Goal: Task Accomplishment & Management: Use online tool/utility

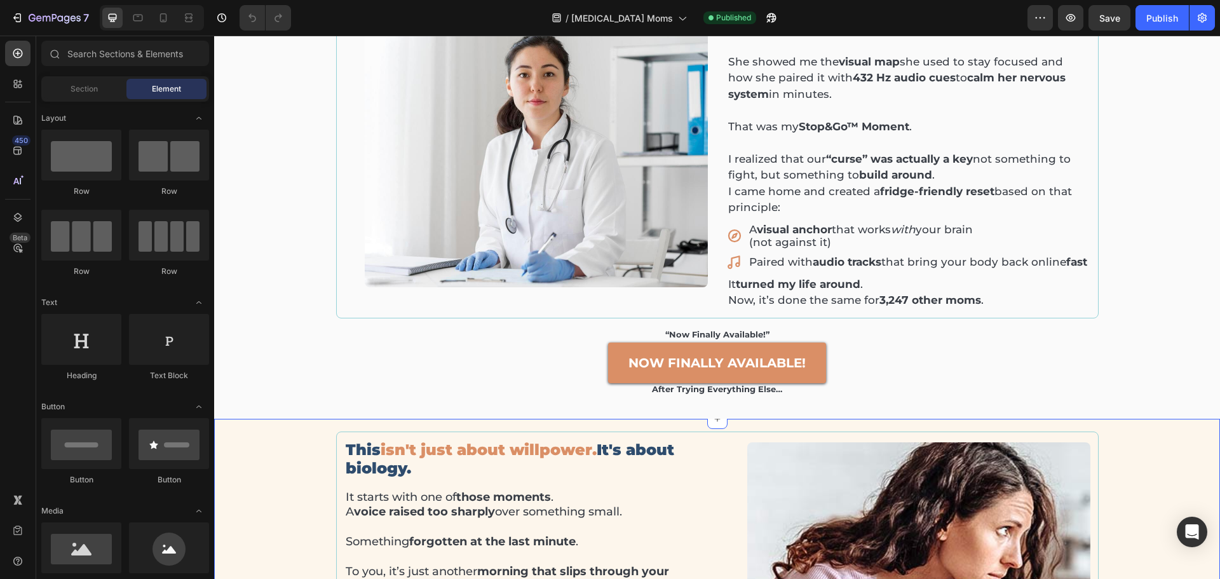
scroll to position [1080, 0]
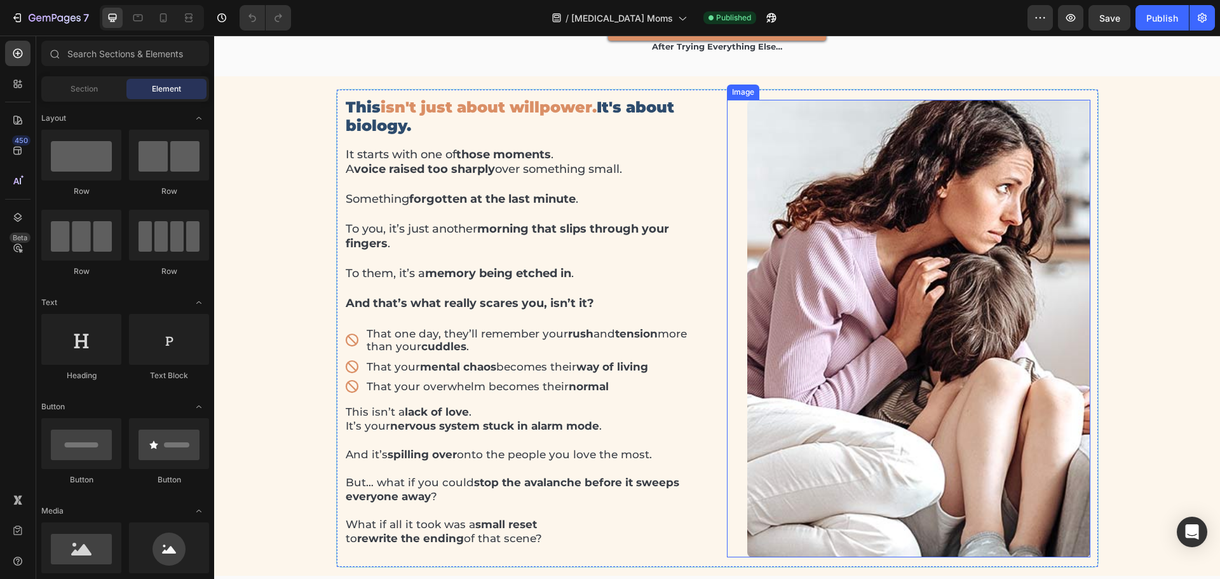
click at [883, 303] on img at bounding box center [918, 329] width 343 height 458
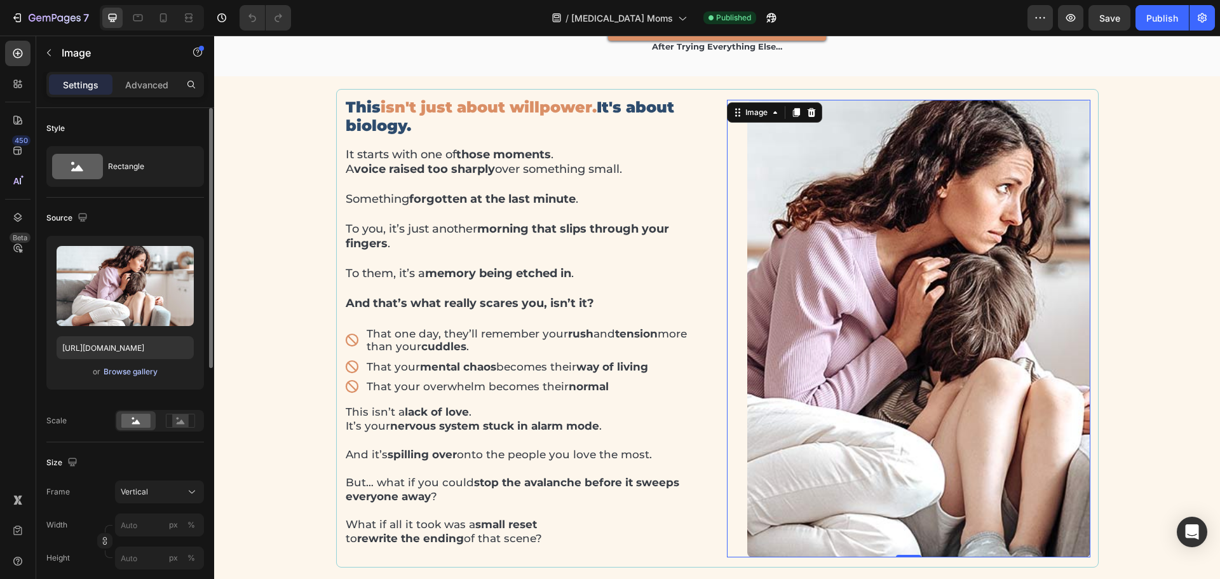
click at [112, 367] on div "Browse gallery" at bounding box center [131, 371] width 54 height 11
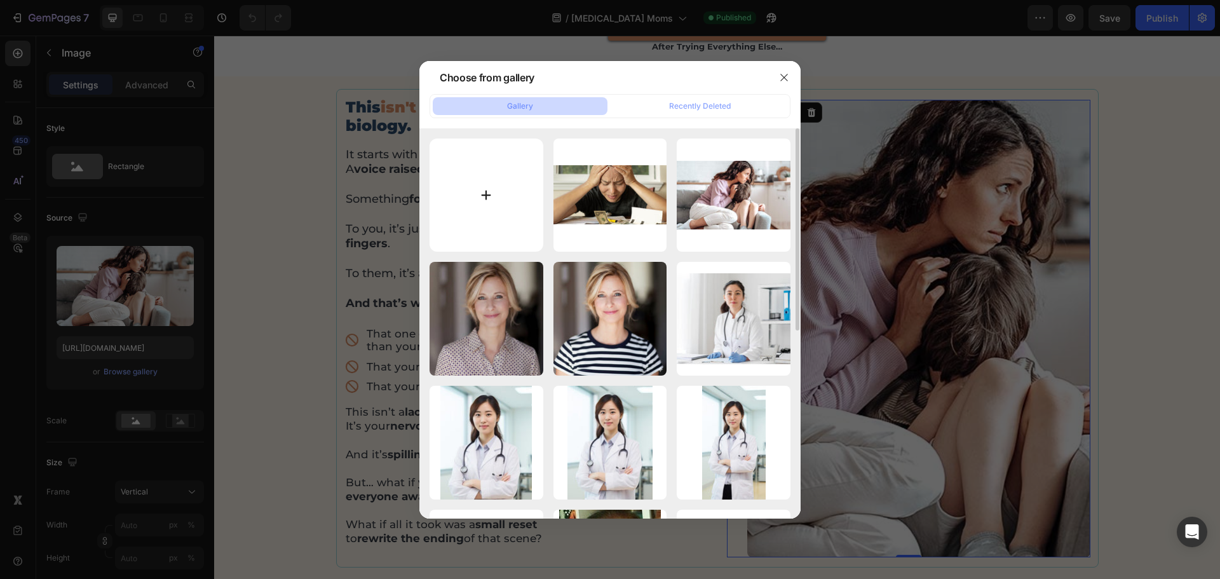
click at [466, 205] on input "file" at bounding box center [487, 196] width 114 height 114
type input "C:\fakepath\mom [MEDICAL_DATA].jpg"
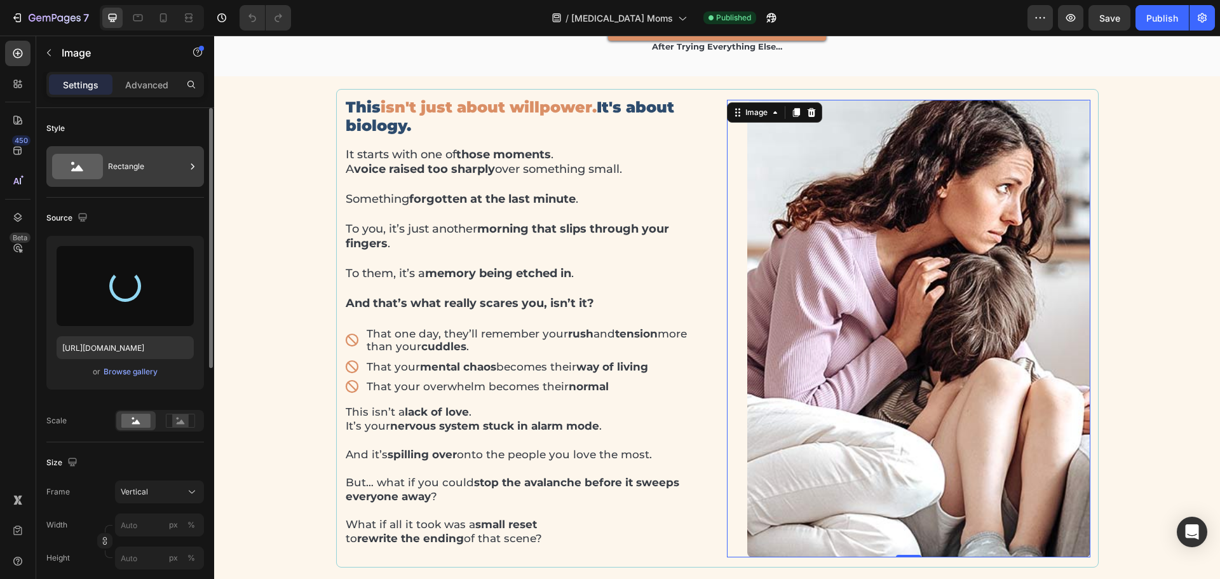
type input "[URL][DOMAIN_NAME]"
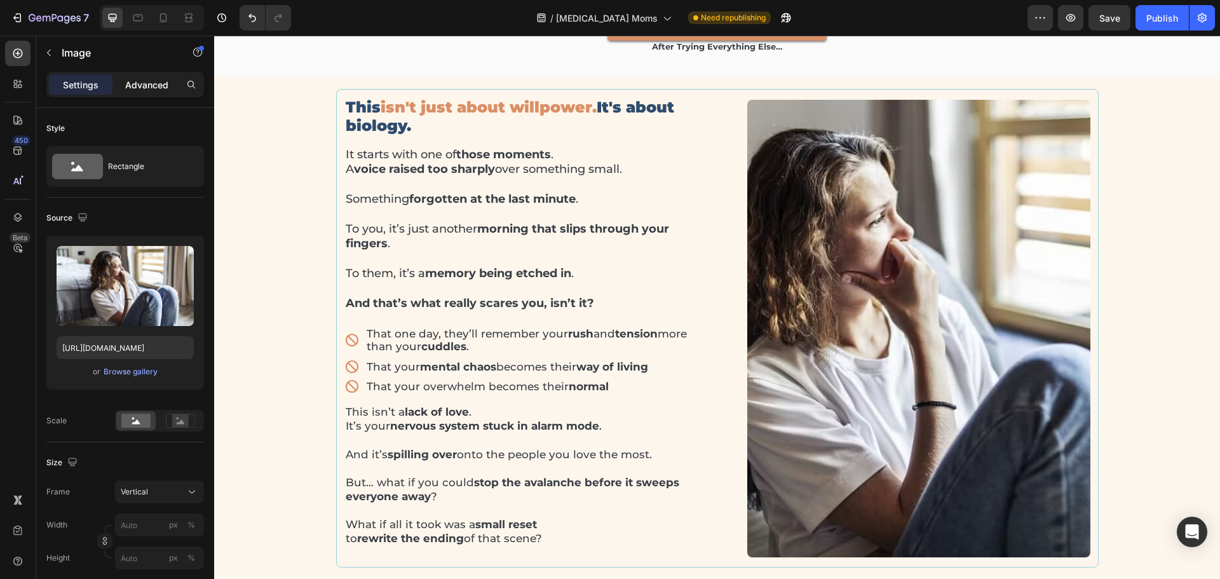
click at [142, 82] on p "Advanced" at bounding box center [146, 84] width 43 height 13
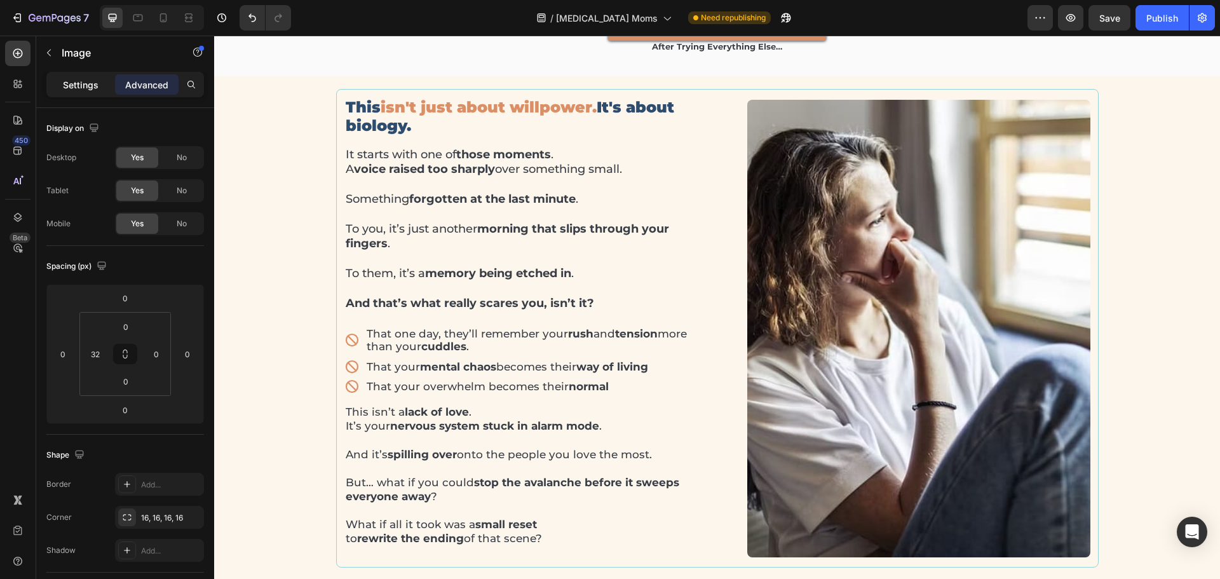
click at [91, 86] on p "Settings" at bounding box center [81, 84] width 36 height 13
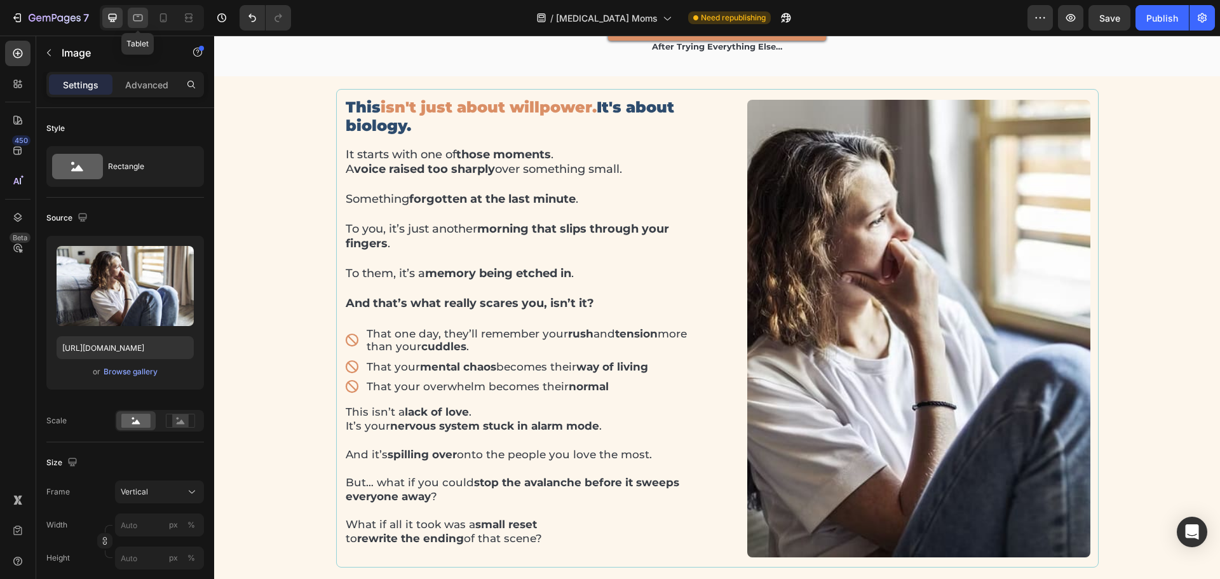
click at [136, 18] on icon at bounding box center [138, 17] width 13 height 13
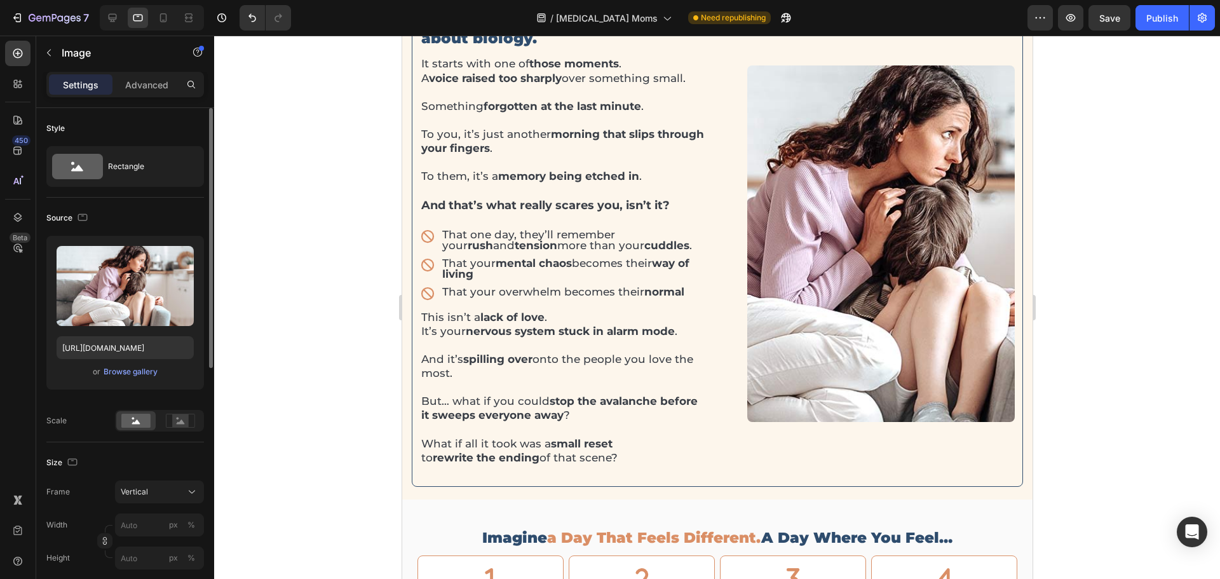
scroll to position [1102, 0]
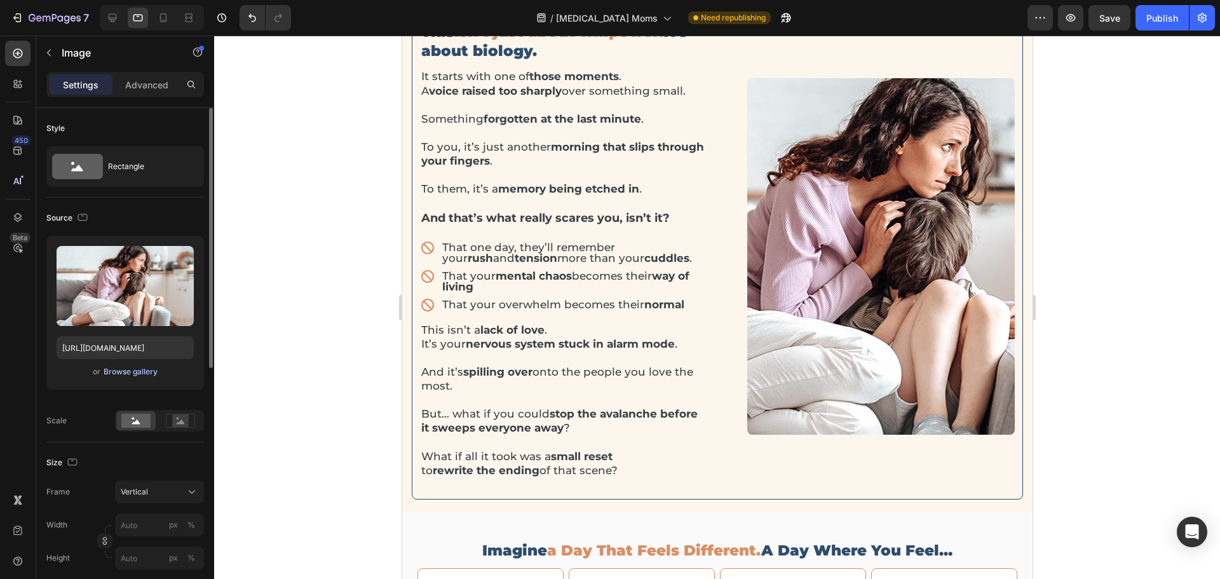
click at [140, 374] on div "Browse gallery" at bounding box center [131, 371] width 54 height 11
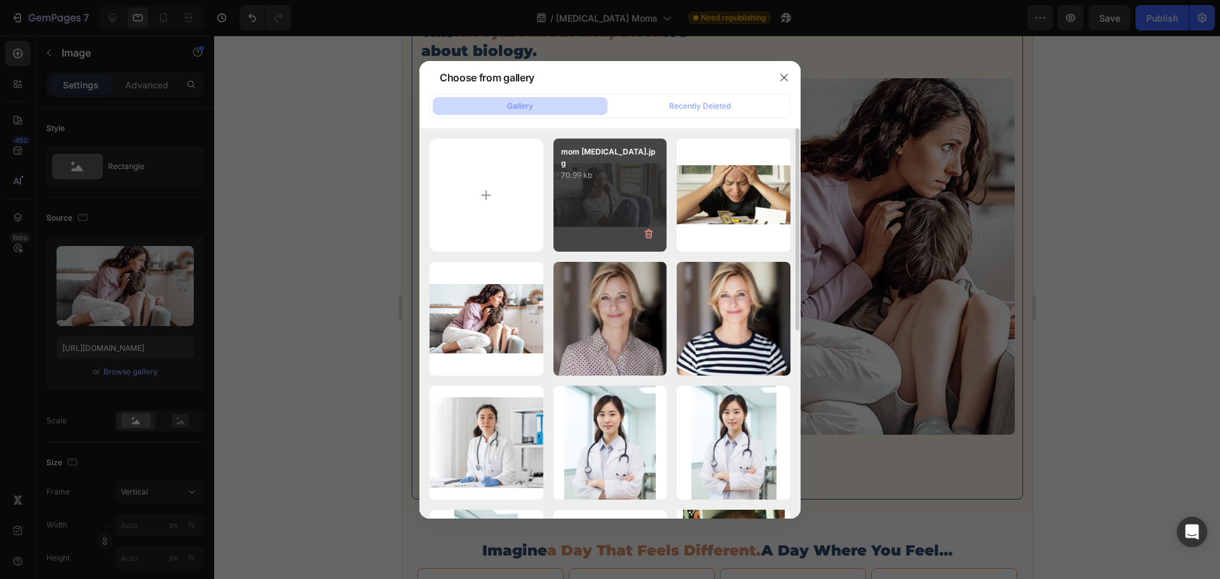
click at [638, 215] on div "mom [MEDICAL_DATA].jpg 70.99 kb" at bounding box center [611, 196] width 114 height 114
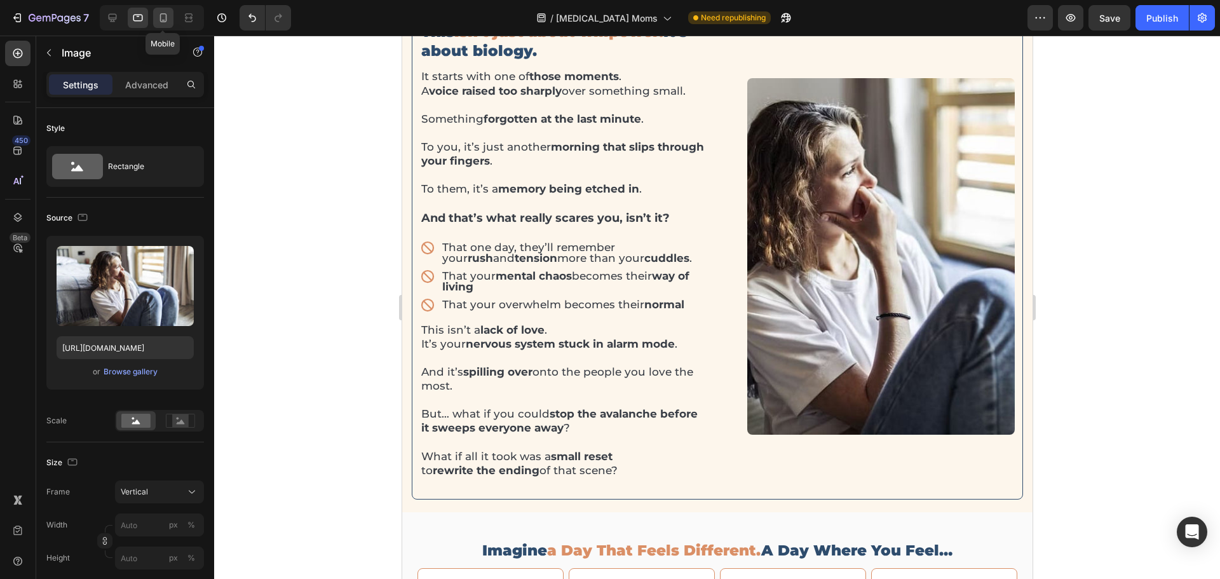
click at [158, 23] on icon at bounding box center [163, 17] width 13 height 13
type input "[URL][DOMAIN_NAME]"
type input "370"
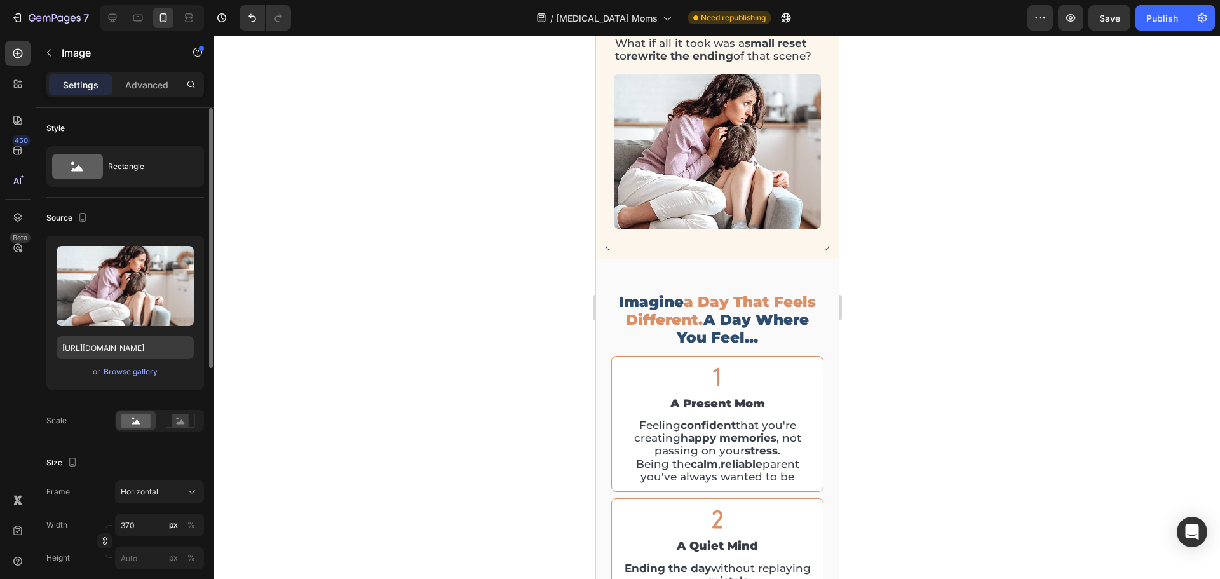
scroll to position [1503, 0]
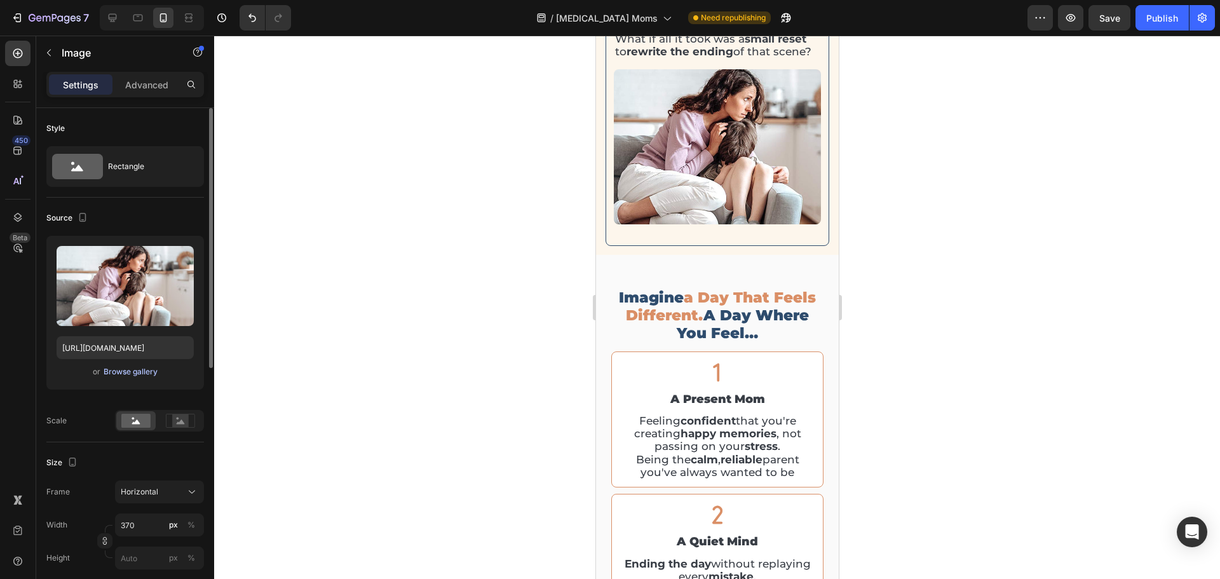
click at [126, 369] on div "Browse gallery" at bounding box center [131, 371] width 54 height 11
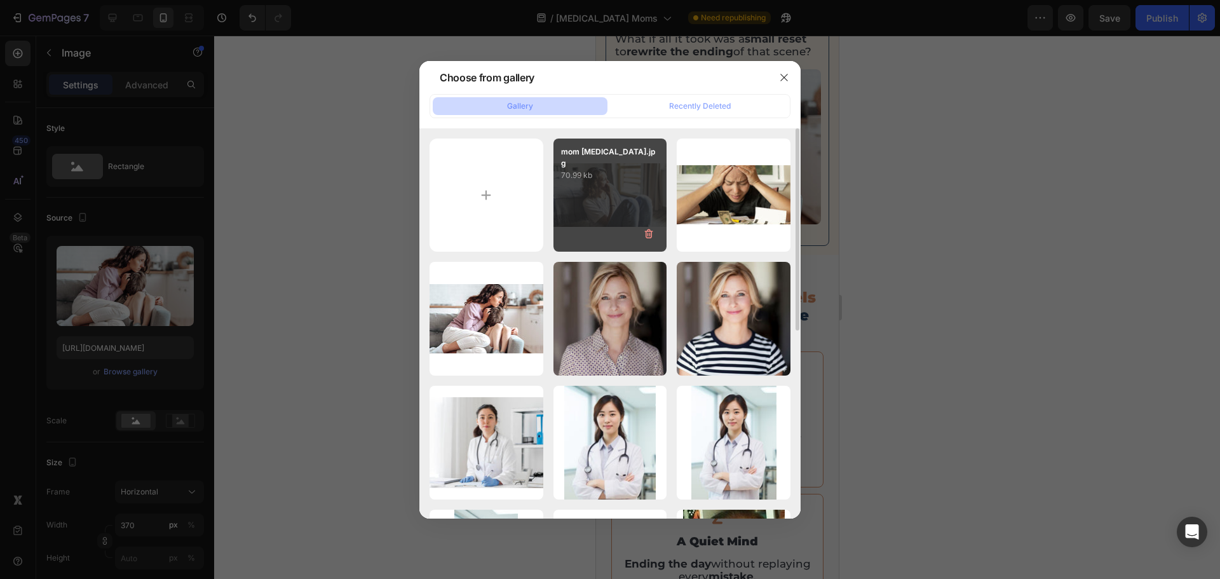
click at [599, 185] on div "mom [MEDICAL_DATA].jpg 70.99 kb" at bounding box center [611, 196] width 114 height 114
type input "[URL][DOMAIN_NAME]"
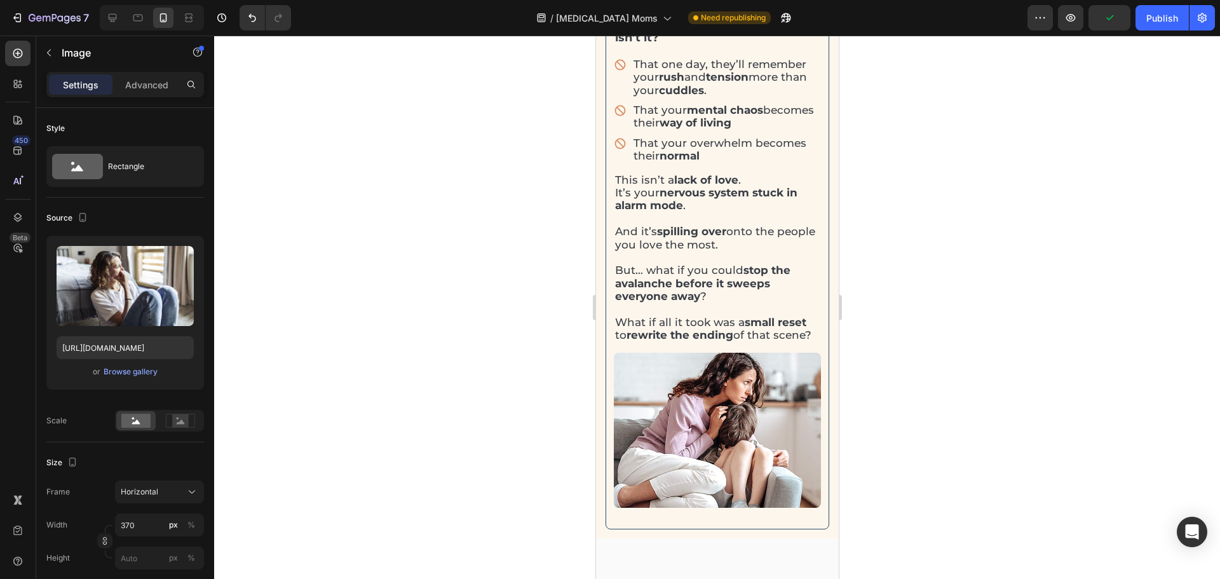
scroll to position [1058, 0]
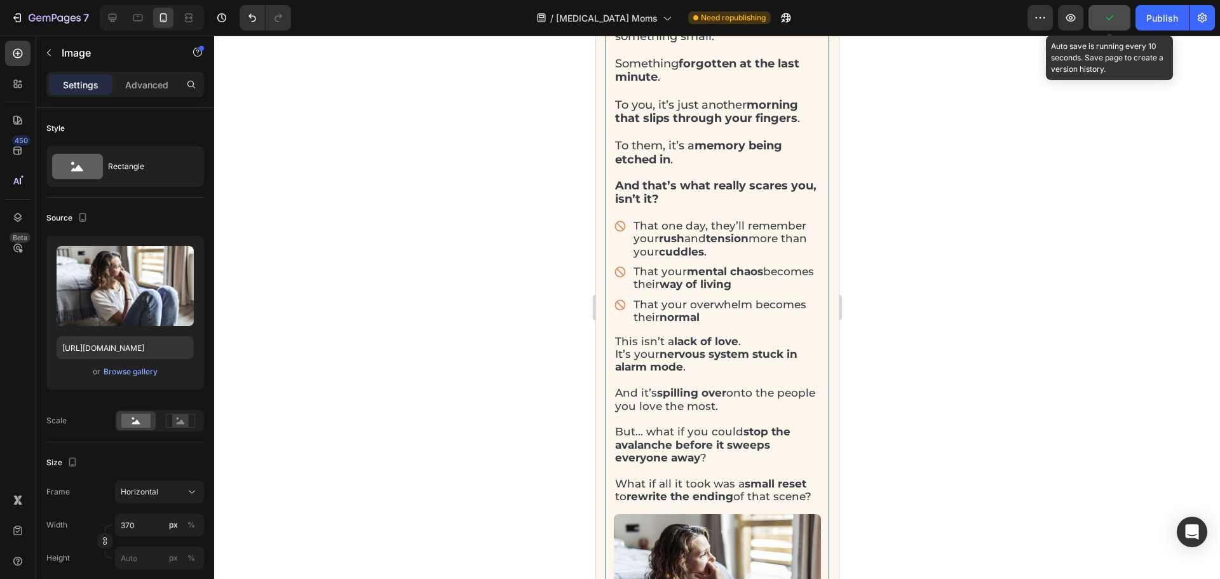
click at [1119, 22] on button "button" at bounding box center [1110, 17] width 42 height 25
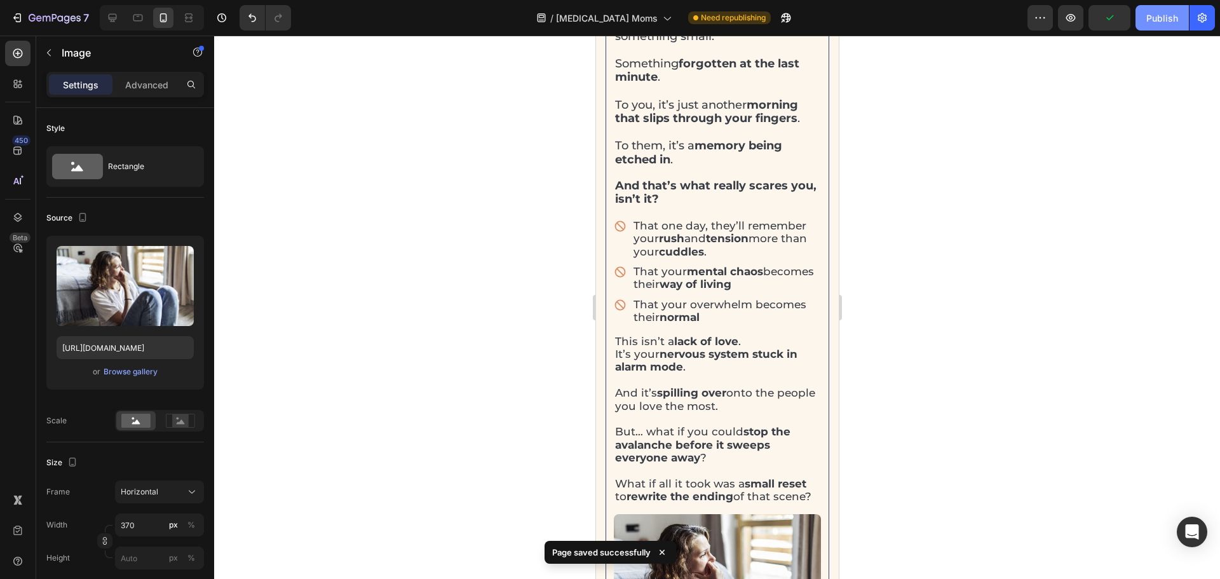
click at [1148, 29] on button "Publish" at bounding box center [1162, 17] width 53 height 25
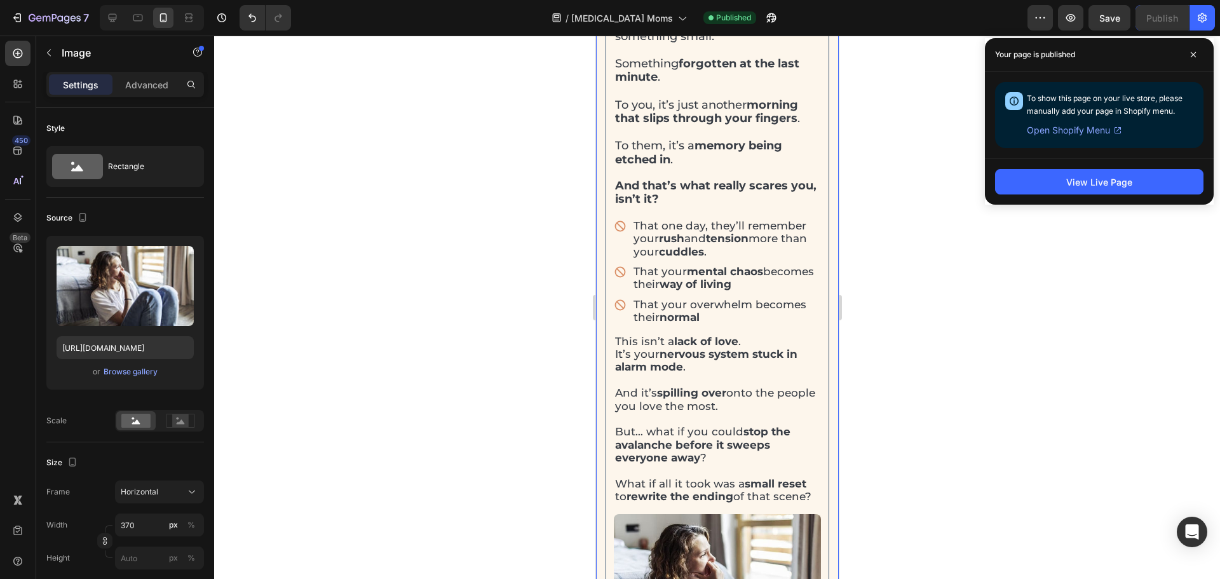
click at [878, 482] on div at bounding box center [717, 307] width 1006 height 543
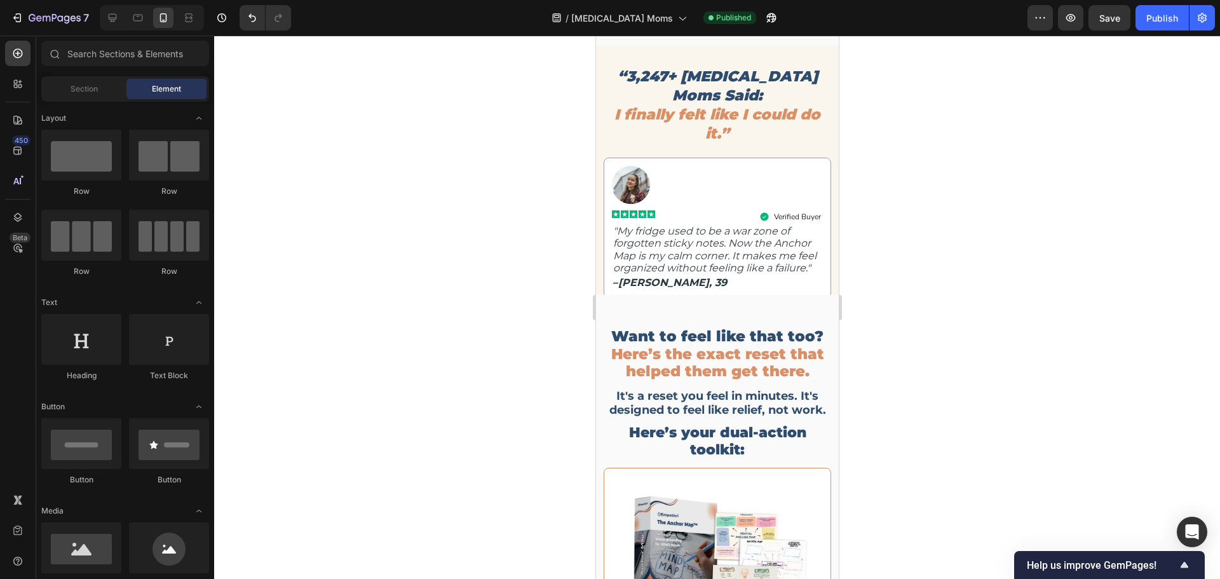
scroll to position [2901, 0]
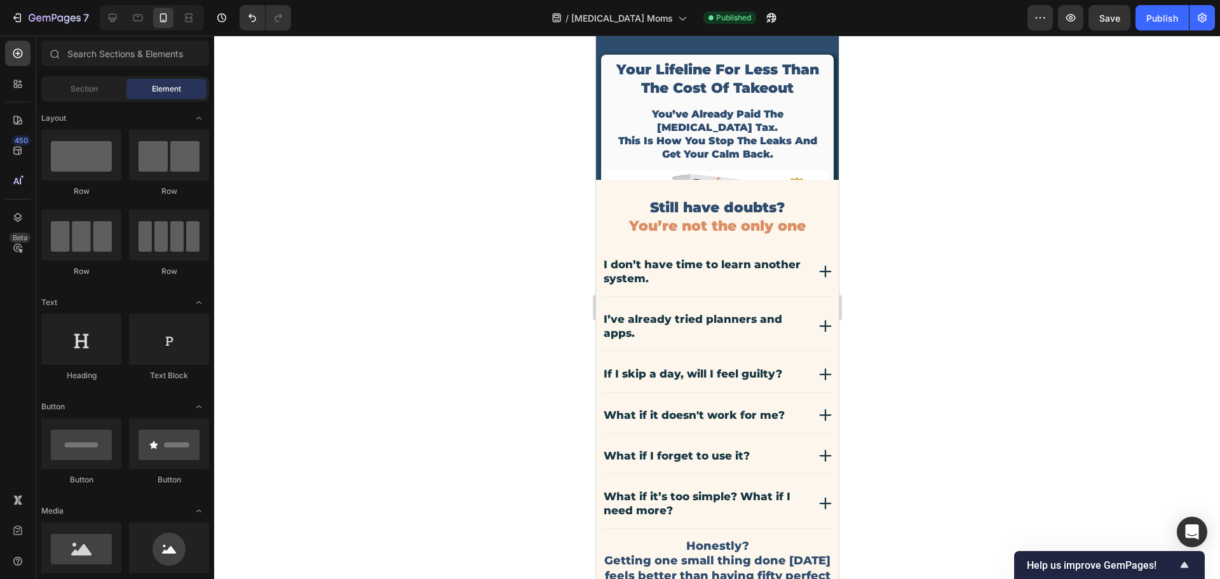
drag, startPoint x: 833, startPoint y: 352, endPoint x: 1438, endPoint y: 470, distance: 616.3
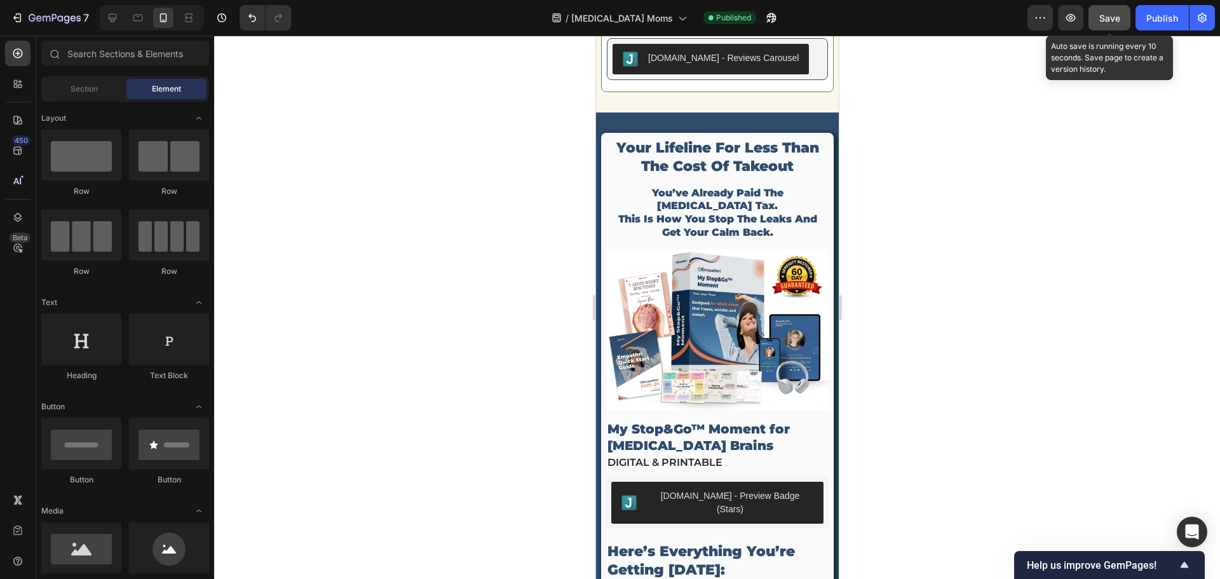
click at [1105, 15] on span "Save" at bounding box center [1109, 18] width 21 height 11
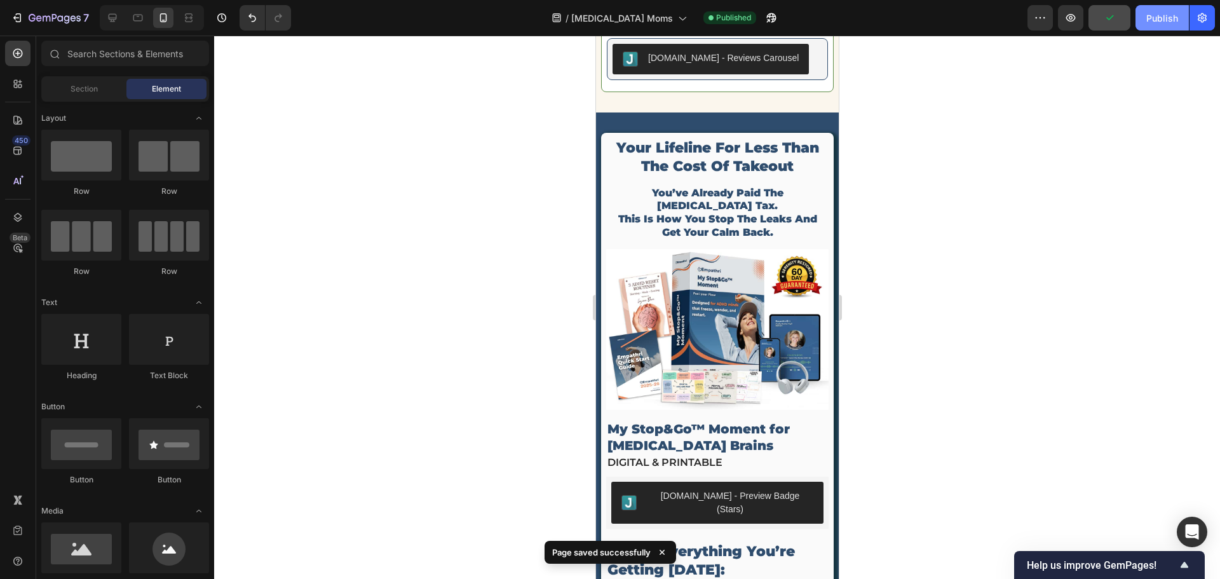
click at [1167, 22] on div "Publish" at bounding box center [1163, 17] width 32 height 13
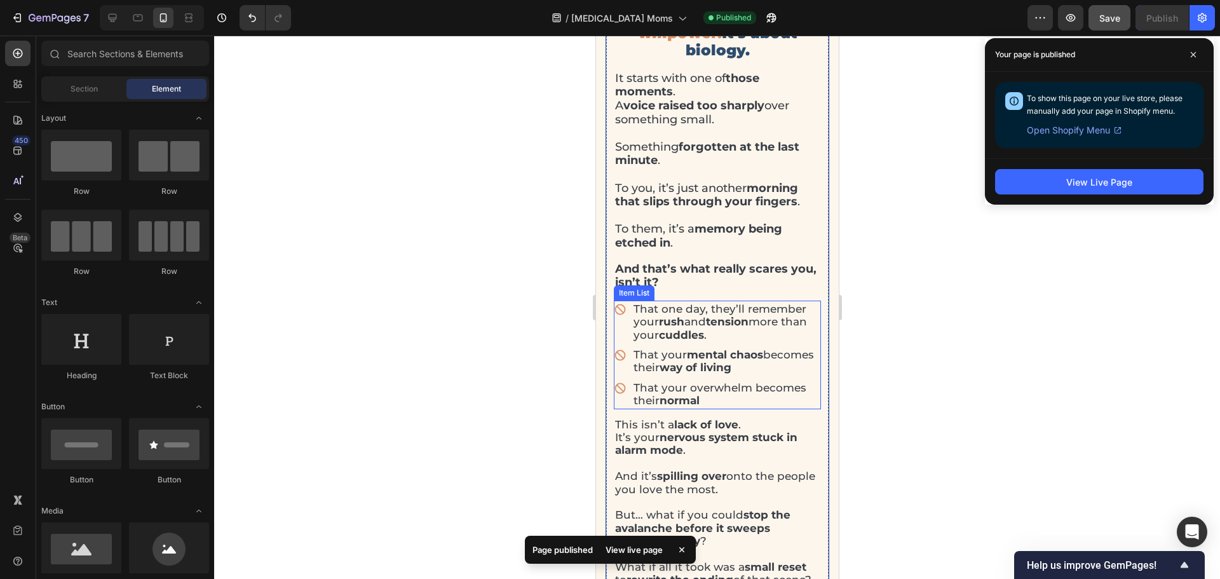
scroll to position [1016, 0]
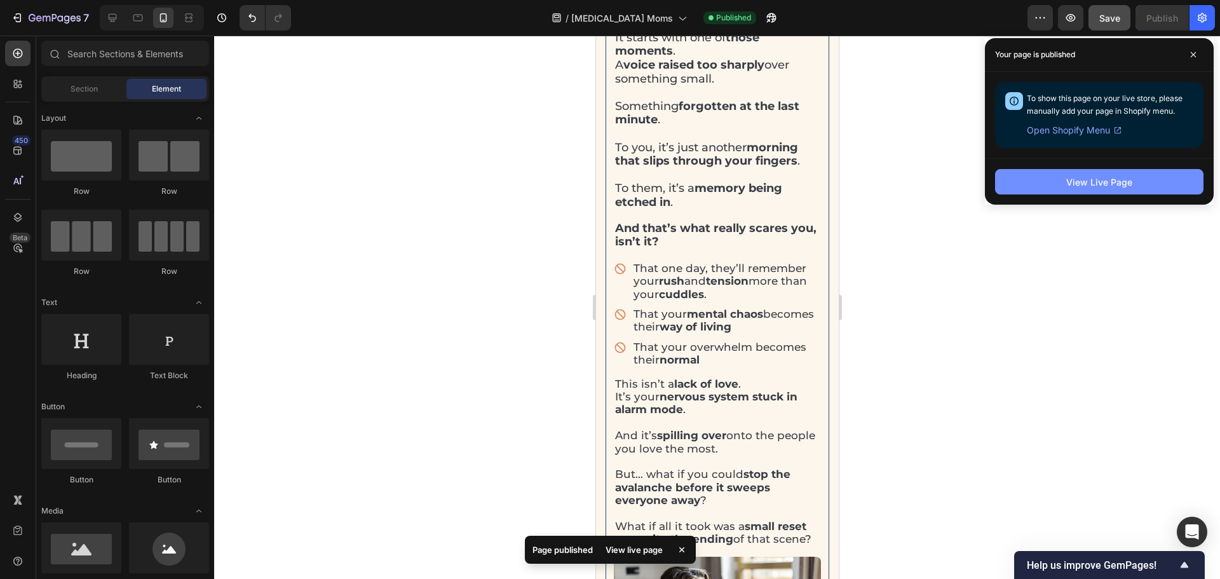
click at [1016, 172] on button "View Live Page" at bounding box center [1099, 181] width 208 height 25
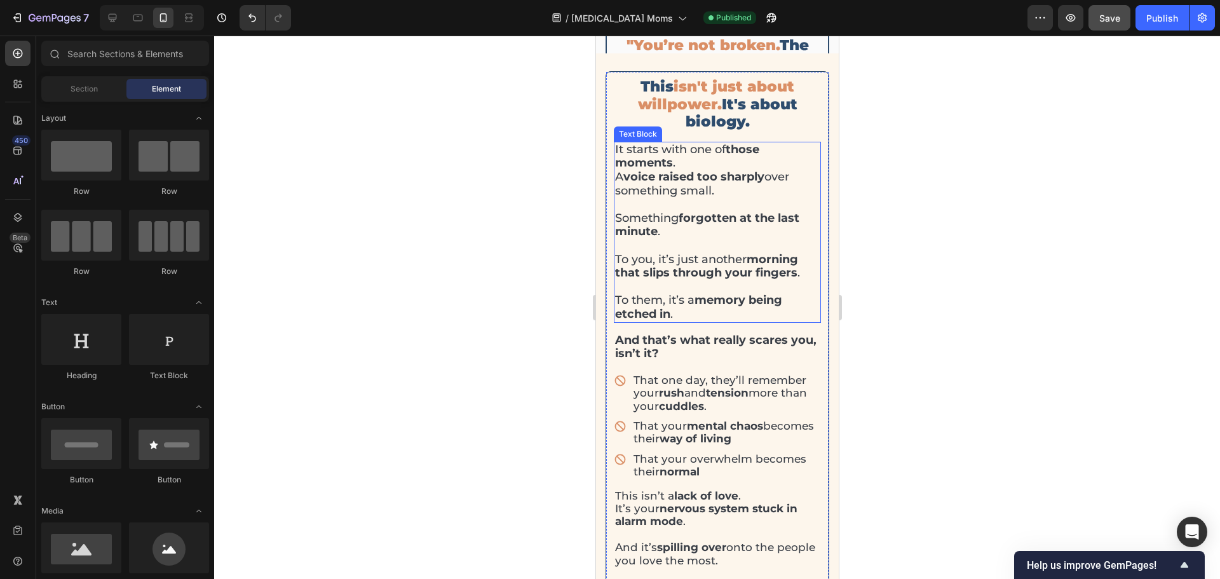
scroll to position [586, 0]
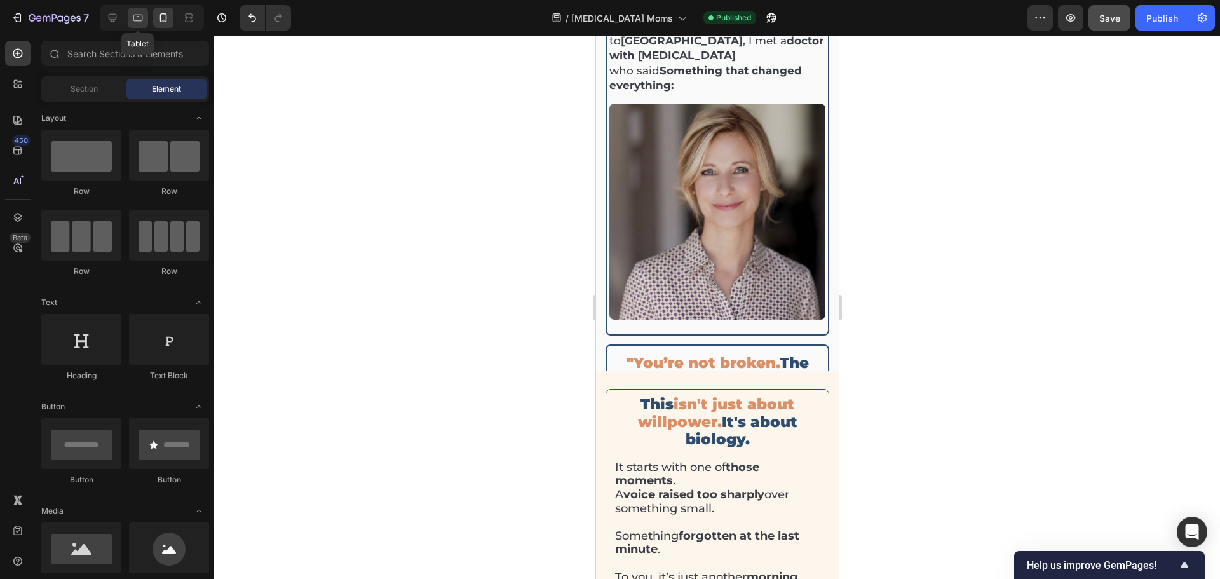
click at [143, 15] on icon at bounding box center [138, 17] width 13 height 13
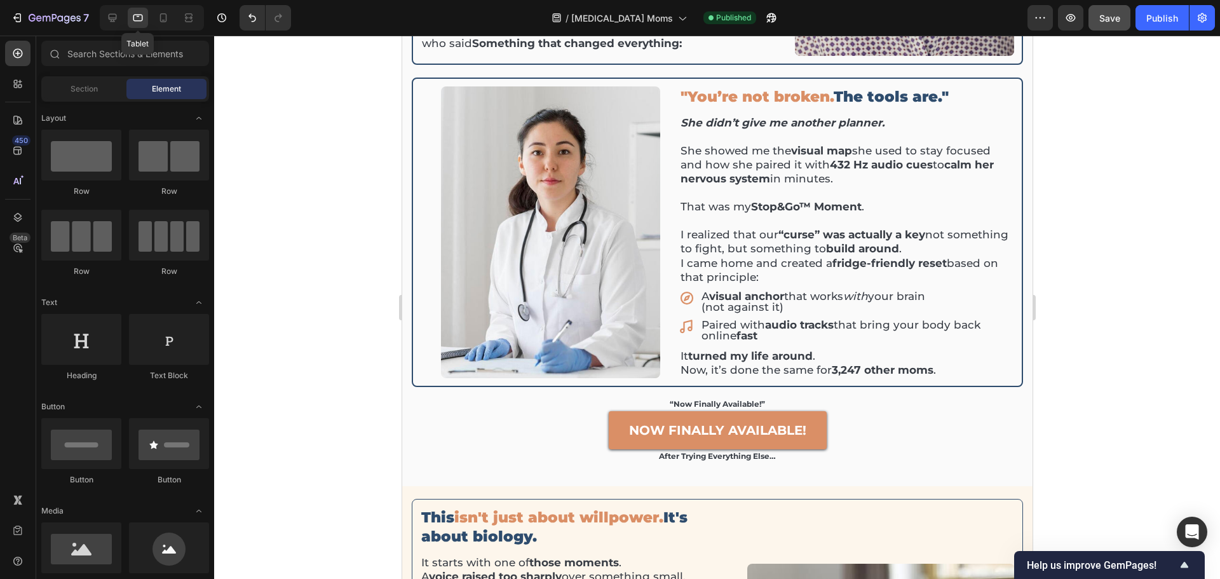
scroll to position [571, 0]
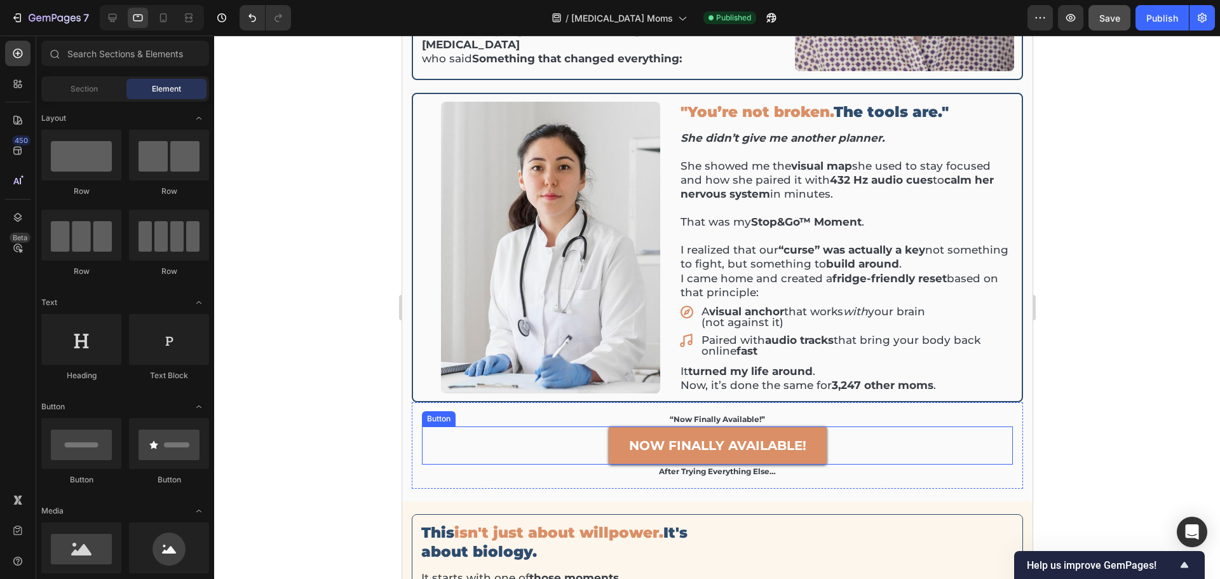
drag, startPoint x: 885, startPoint y: 432, endPoint x: 835, endPoint y: 438, distance: 50.5
click at [886, 432] on div "now finally available! Button" at bounding box center [716, 445] width 591 height 38
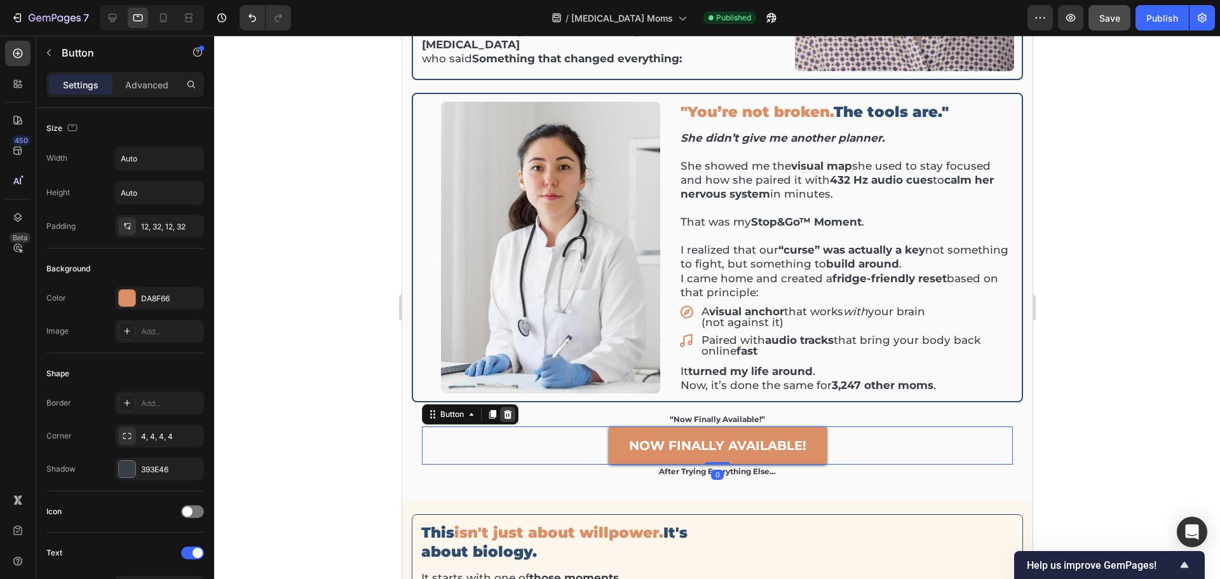
click at [505, 410] on icon at bounding box center [507, 414] width 8 height 9
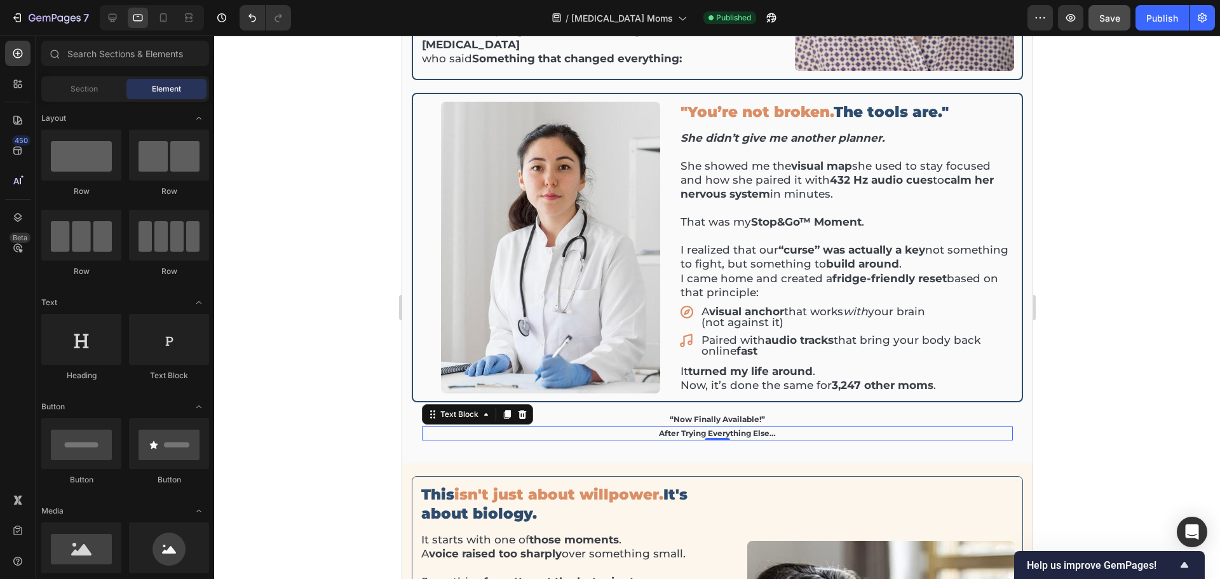
click at [706, 428] on p "after trying everything else…" at bounding box center [717, 433] width 589 height 11
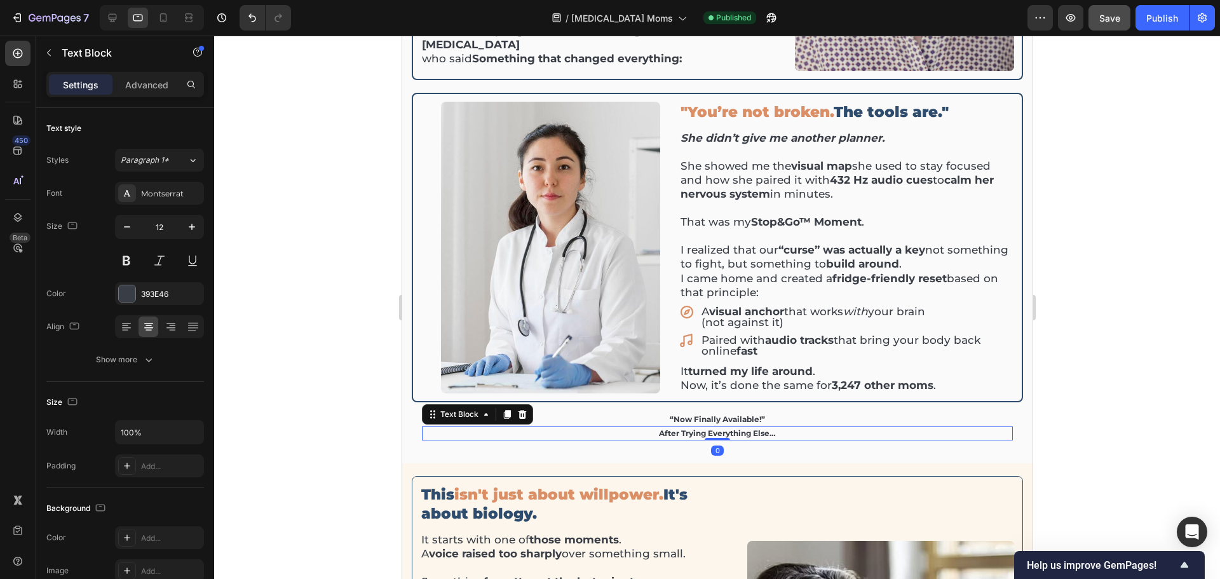
click at [521, 410] on icon at bounding box center [522, 414] width 8 height 9
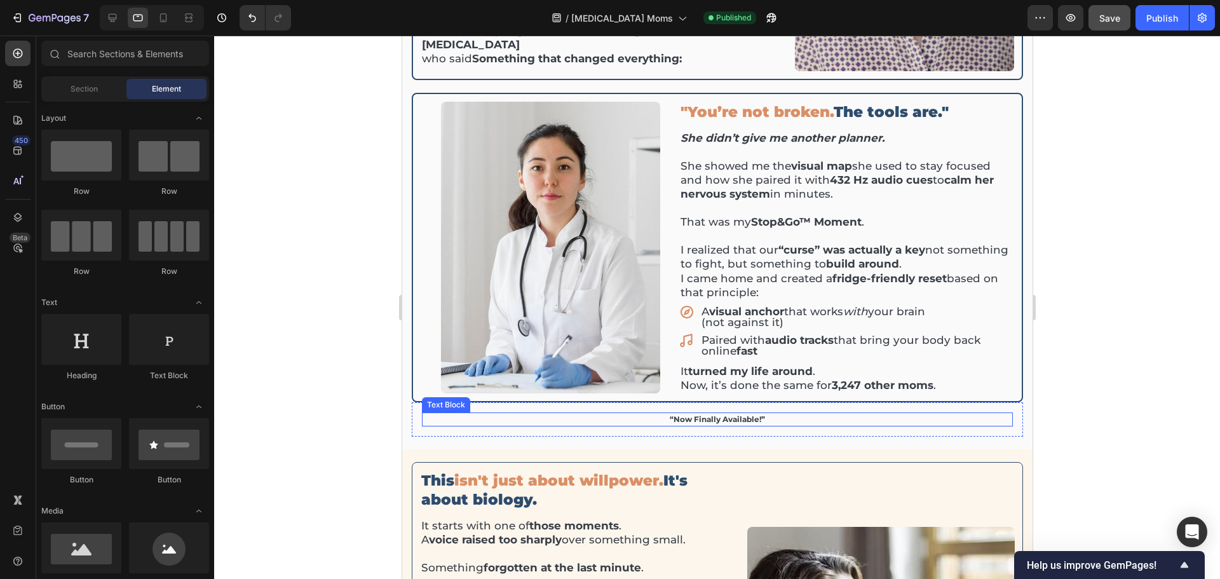
click at [662, 415] on p "“now finally available!”" at bounding box center [717, 419] width 589 height 11
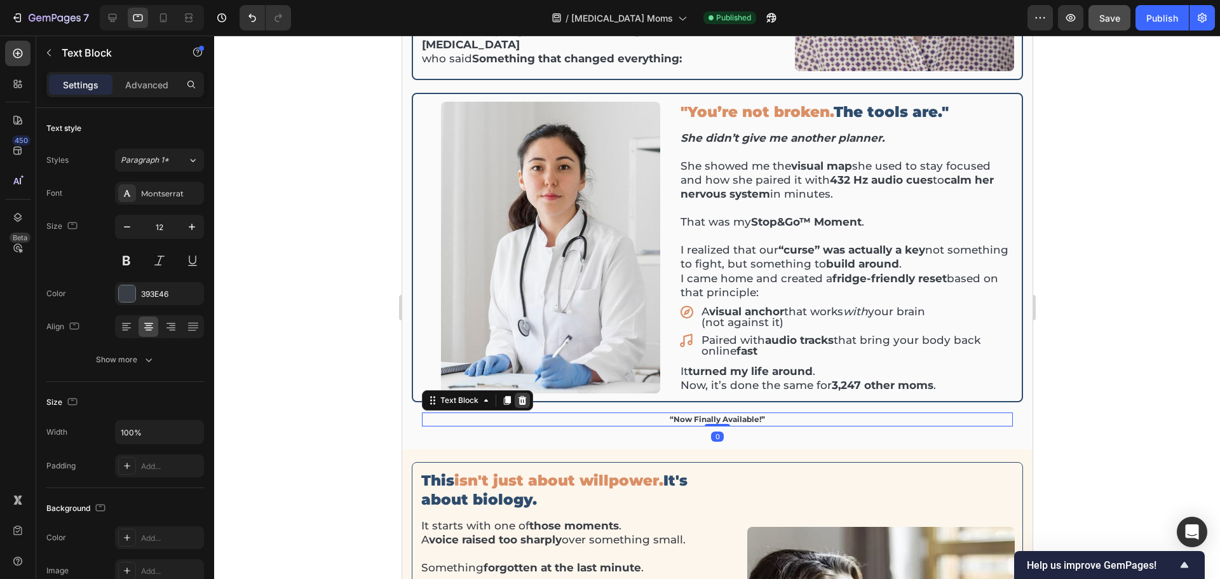
click at [524, 396] on icon at bounding box center [522, 400] width 8 height 9
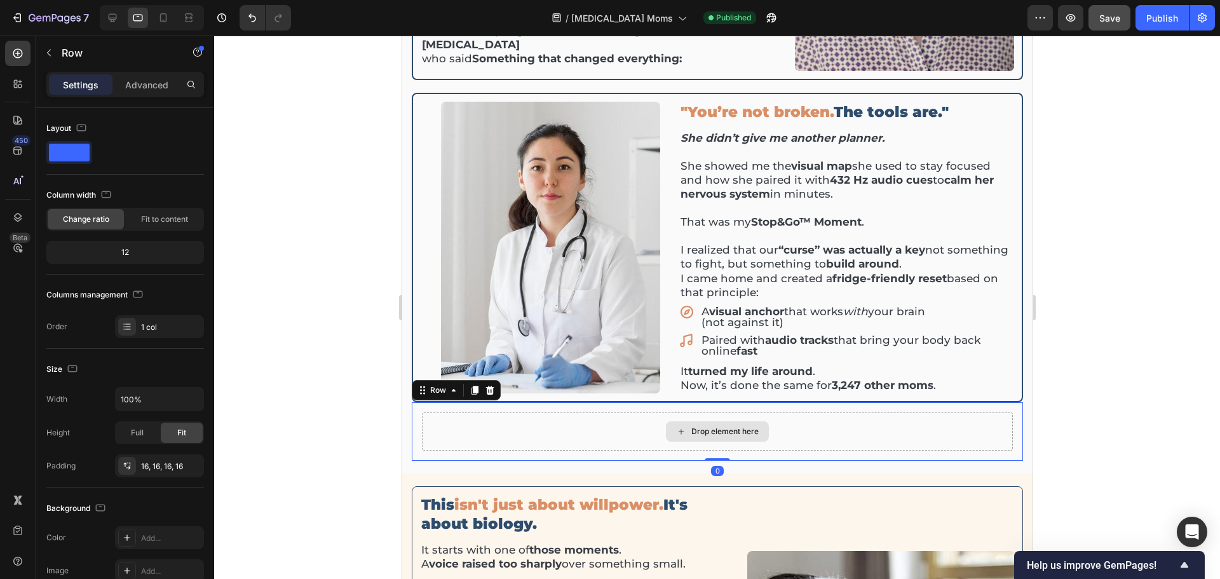
click at [578, 412] on div "Drop element here" at bounding box center [716, 431] width 591 height 38
click at [489, 386] on icon at bounding box center [490, 390] width 8 height 9
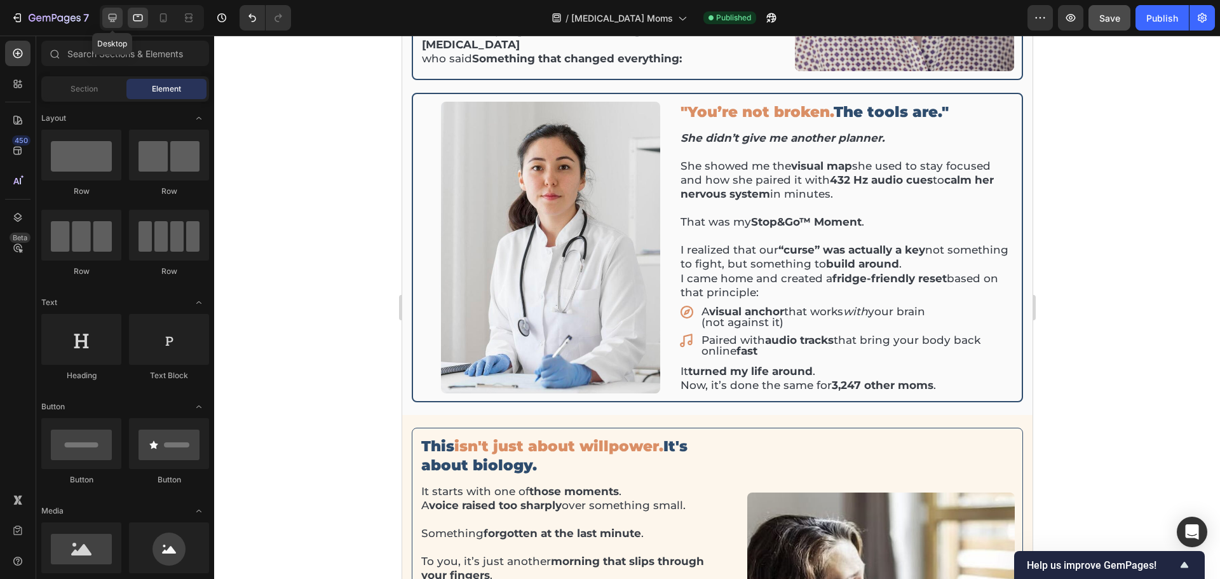
click at [111, 25] on div at bounding box center [112, 18] width 20 height 20
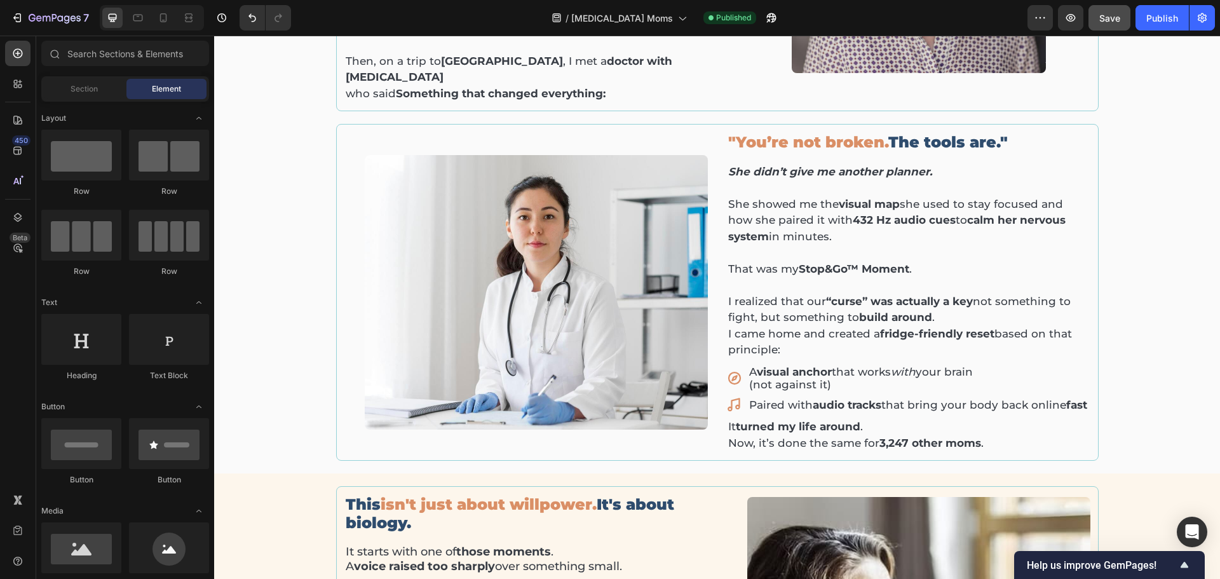
scroll to position [539, 0]
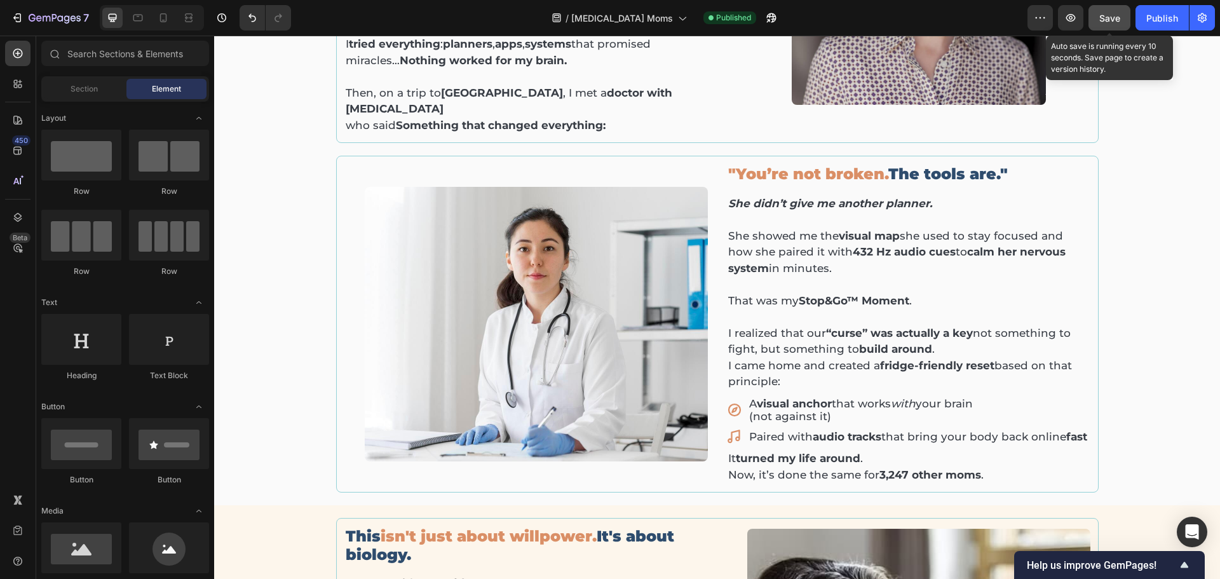
click at [1110, 26] on button "Save" at bounding box center [1110, 17] width 42 height 25
drag, startPoint x: 1151, startPoint y: 24, endPoint x: 1149, endPoint y: 35, distance: 11.6
click at [1152, 24] on div "Publish" at bounding box center [1163, 17] width 32 height 13
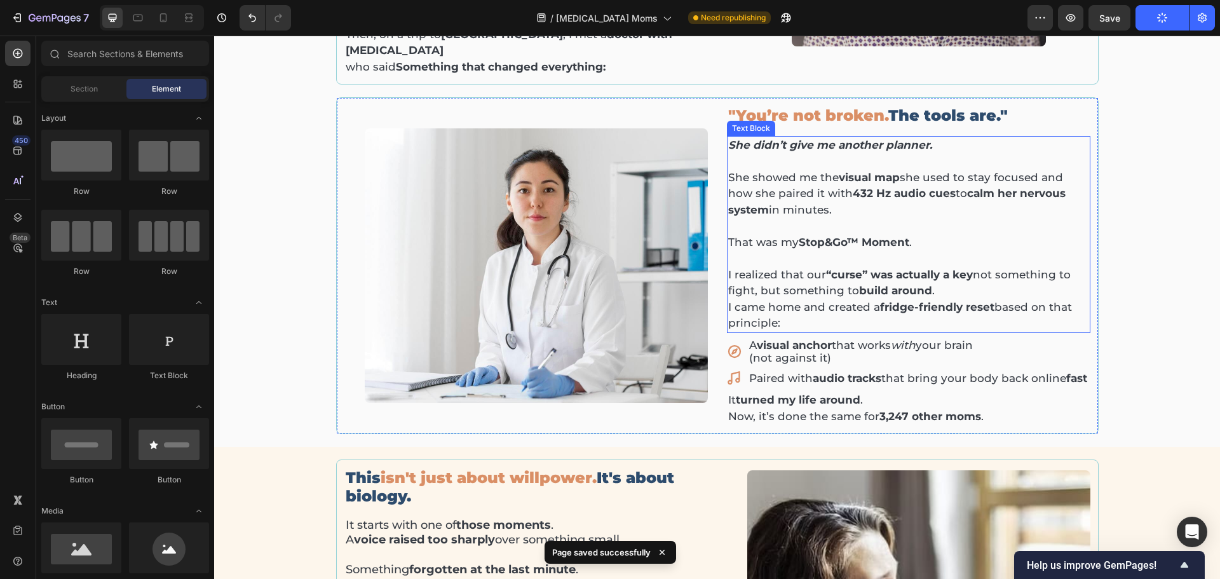
scroll to position [602, 0]
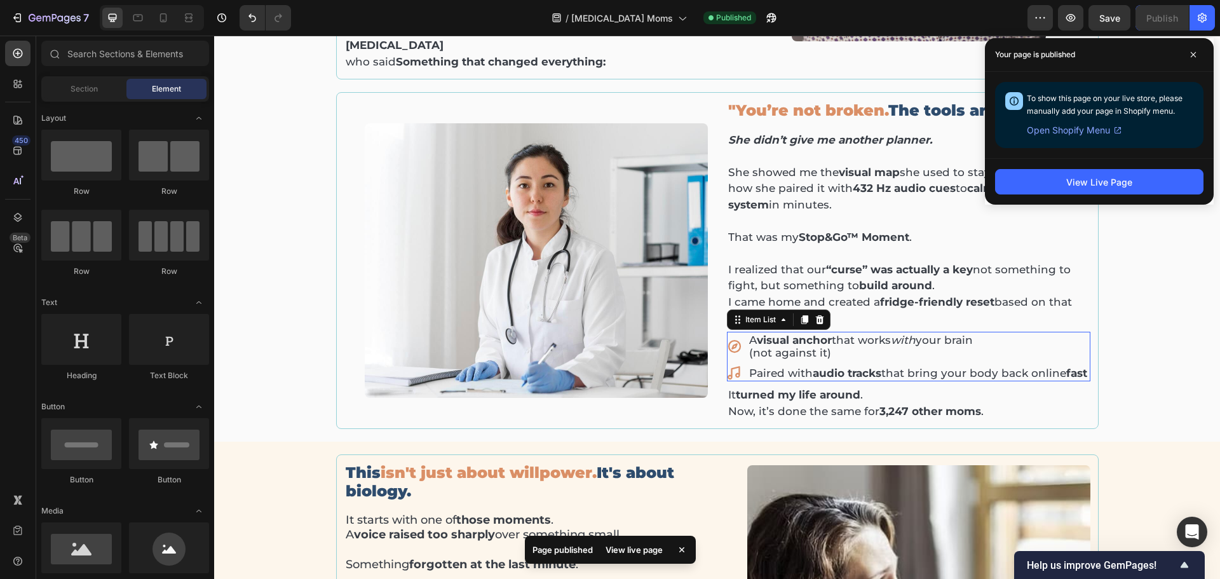
click at [734, 332] on div "A visual anchor that works with your brain (not against it)" at bounding box center [908, 347] width 362 height 30
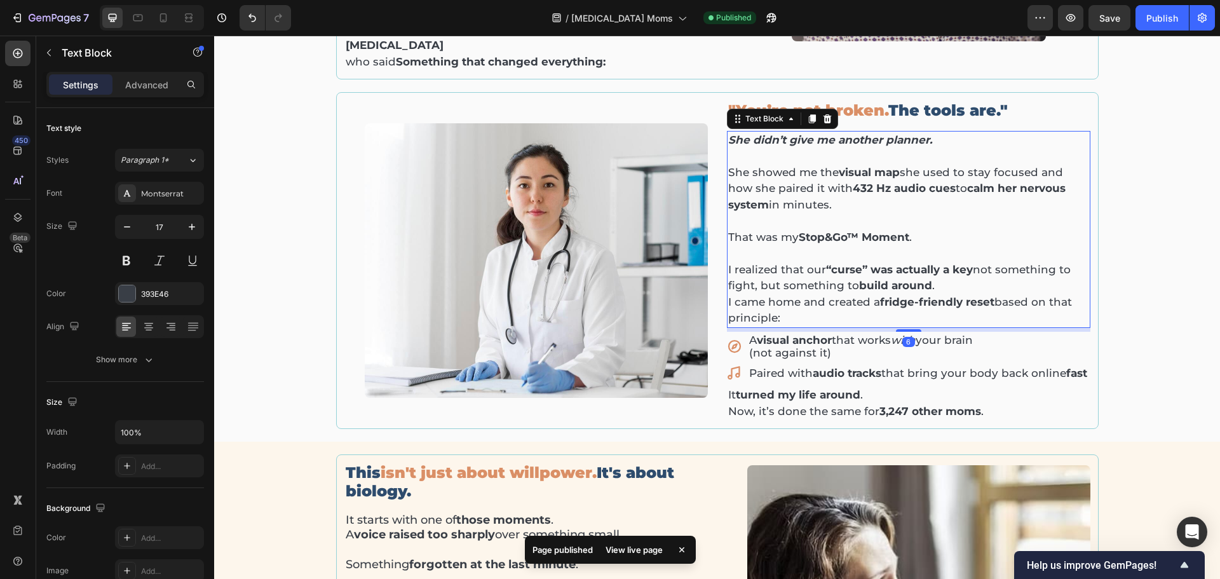
drag, startPoint x: 806, startPoint y: 206, endPoint x: 826, endPoint y: 205, distance: 19.7
click at [806, 231] on strong "Stop&Go™ Moment" at bounding box center [854, 237] width 111 height 13
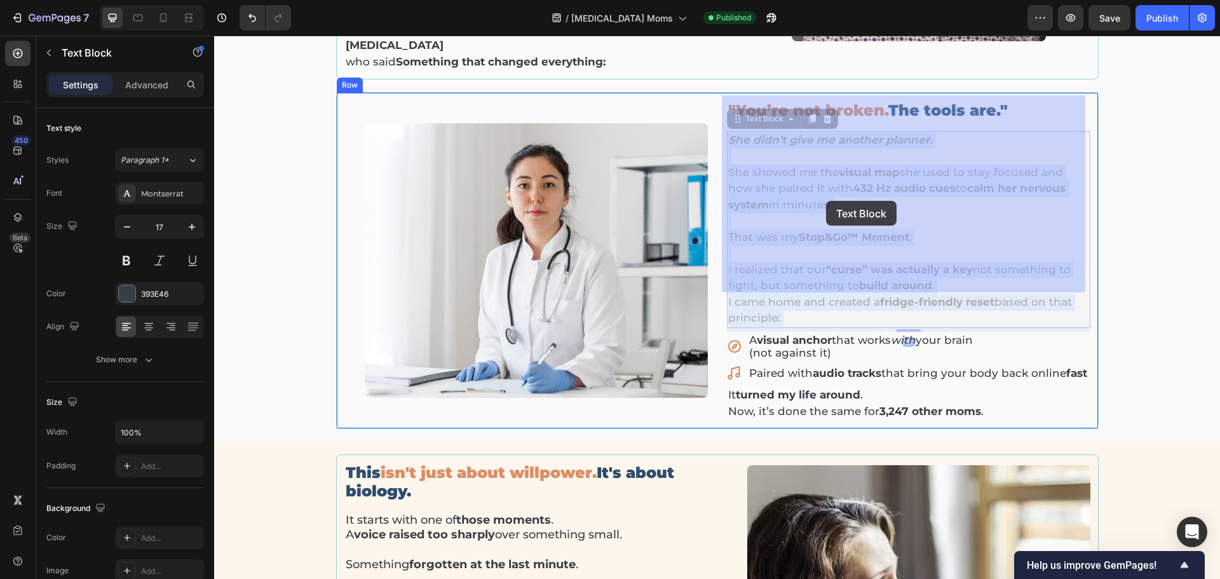
drag, startPoint x: 856, startPoint y: 200, endPoint x: 826, endPoint y: 203, distance: 30.0
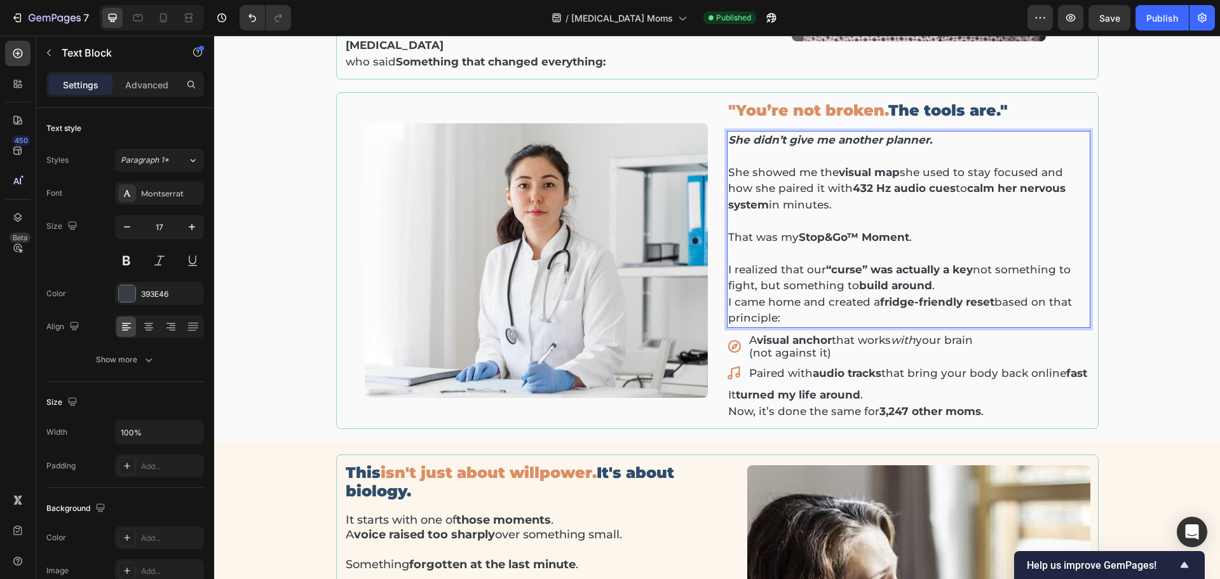
click at [914, 229] on p "That was my Stop&Go™ Moment ." at bounding box center [908, 237] width 361 height 17
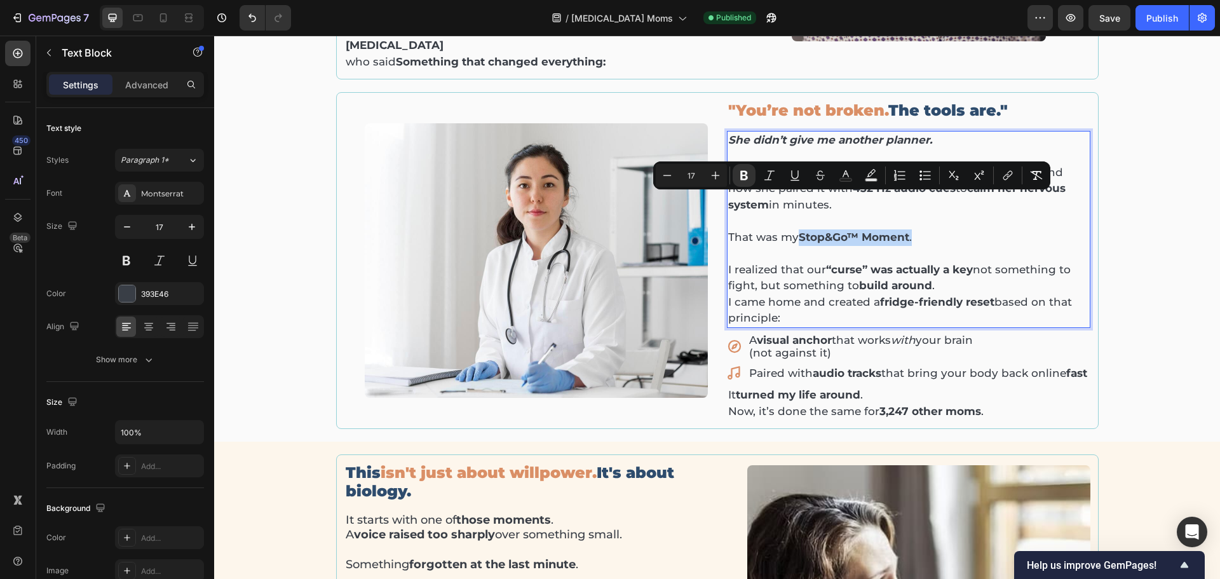
drag, startPoint x: 910, startPoint y: 201, endPoint x: 798, endPoint y: 205, distance: 112.6
click at [798, 229] on p "That was my Stop&Go™ Moment ." at bounding box center [908, 237] width 361 height 17
click at [1075, 229] on p "That was my Stop&Go™ Moment ." at bounding box center [908, 237] width 361 height 17
